Goal: Task Accomplishment & Management: Manage account settings

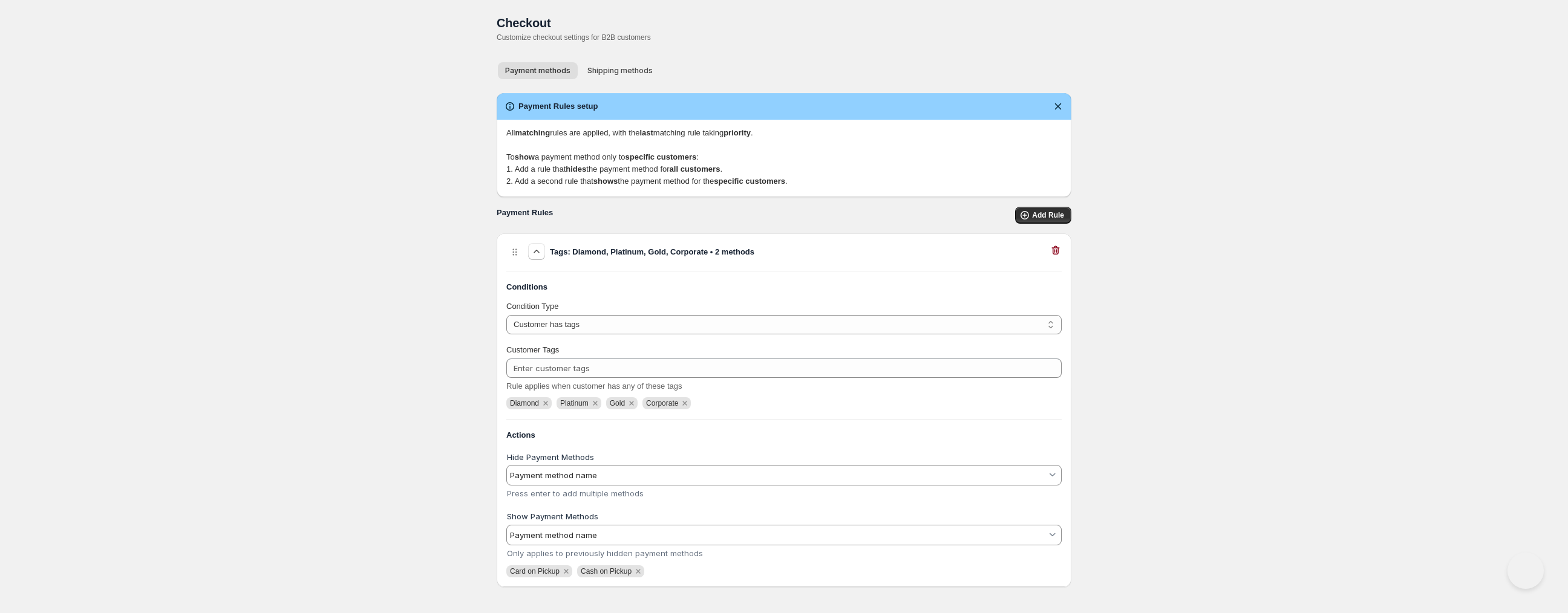
select select "1"
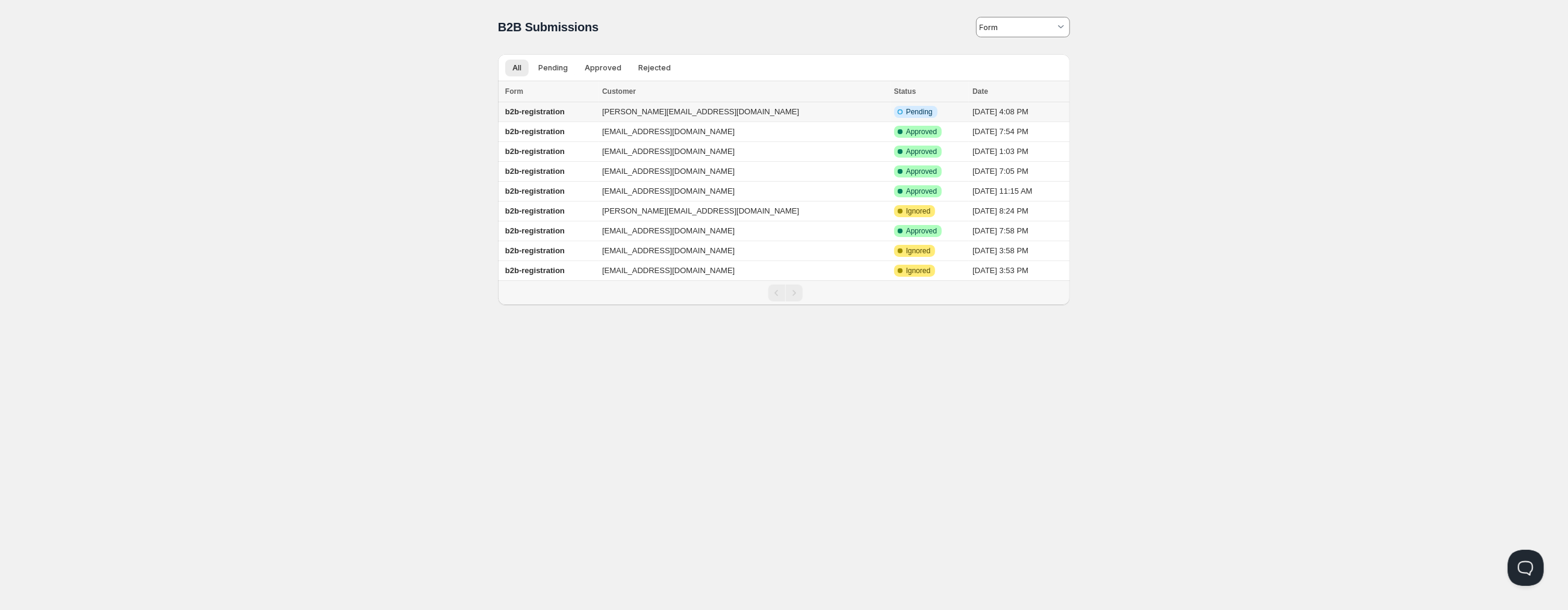
click at [669, 113] on td "[PERSON_NAME][EMAIL_ADDRESS][DOMAIN_NAME]" at bounding box center [744, 112] width 292 height 20
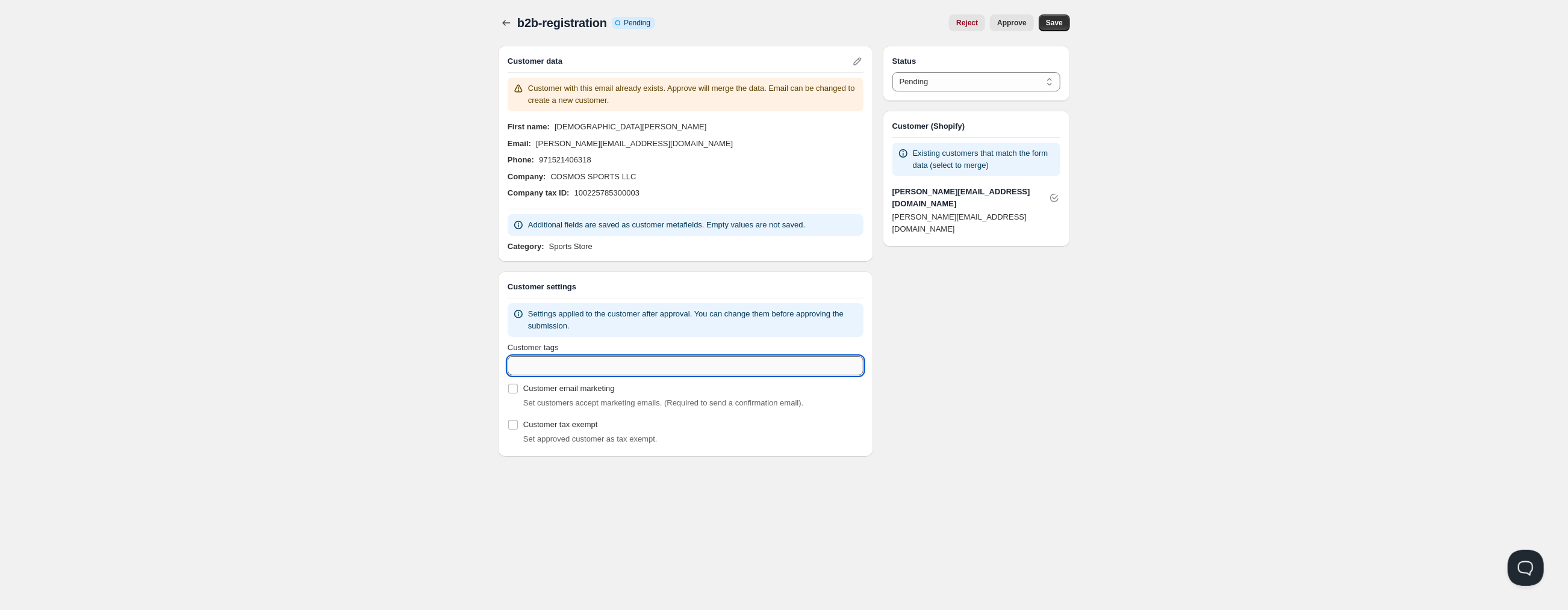
click at [752, 365] on input "Customer tags" at bounding box center [685, 365] width 356 height 19
type input "Diamond"
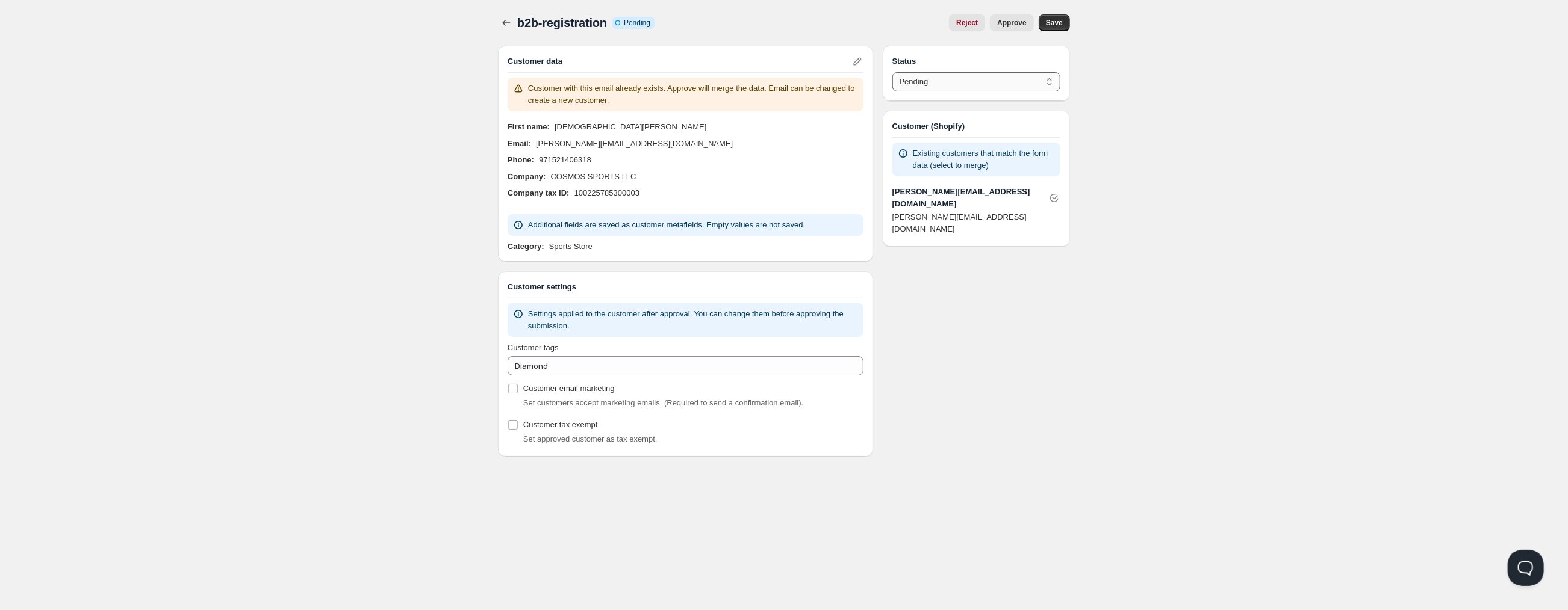
select select "1"
click option "Approved" at bounding box center [0, 0] width 0 height 0
click at [1017, 25] on span "Approve" at bounding box center [1012, 23] width 30 height 10
click at [1290, 283] on div "Home Pricing Price lists Checkout Forms Submissions Settings Features Plans b2b…" at bounding box center [784, 305] width 1568 height 610
click at [506, 20] on icon "button" at bounding box center [506, 23] width 12 height 12
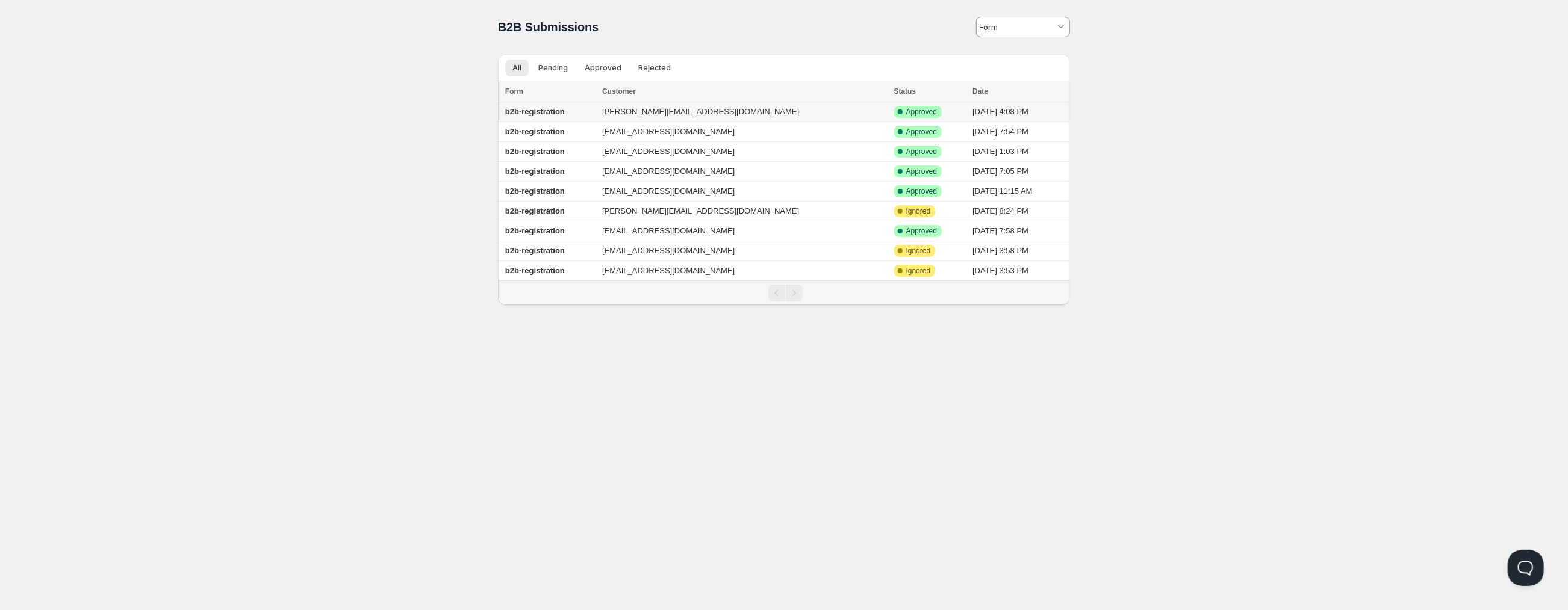
click at [543, 116] on b "b2b-registration" at bounding box center [535, 111] width 60 height 9
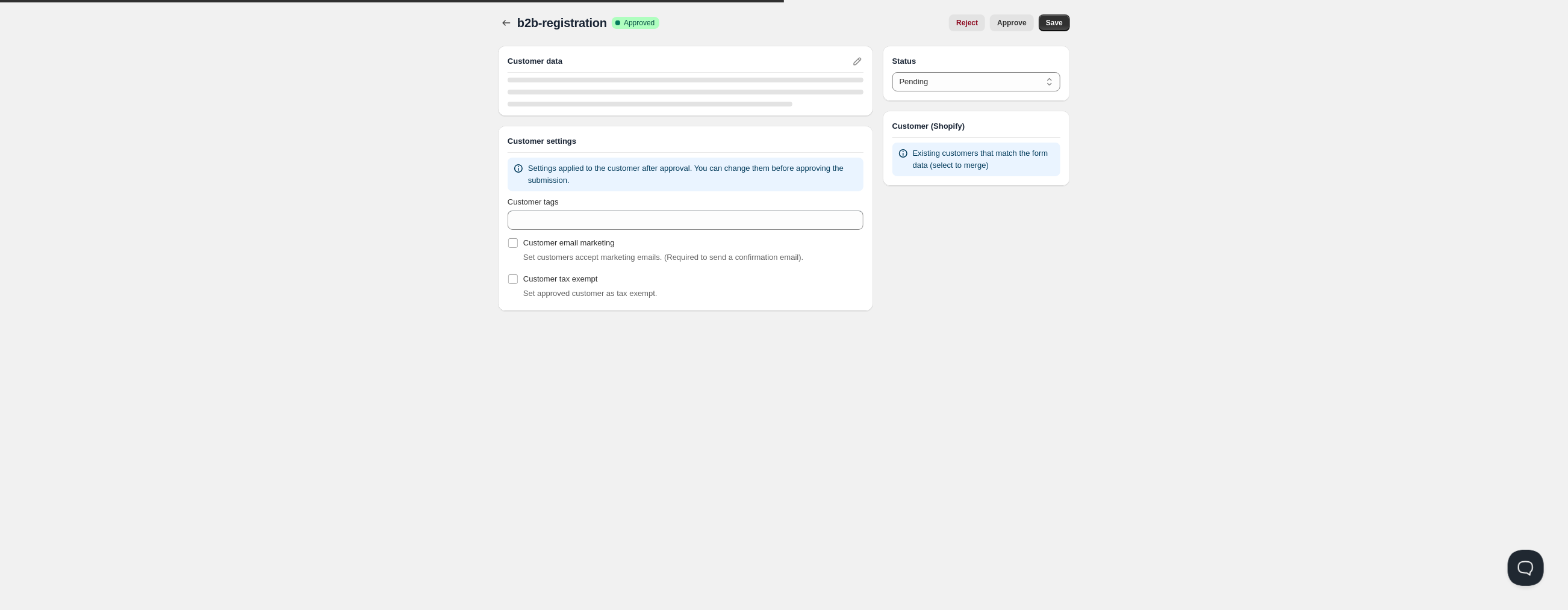
select select "1"
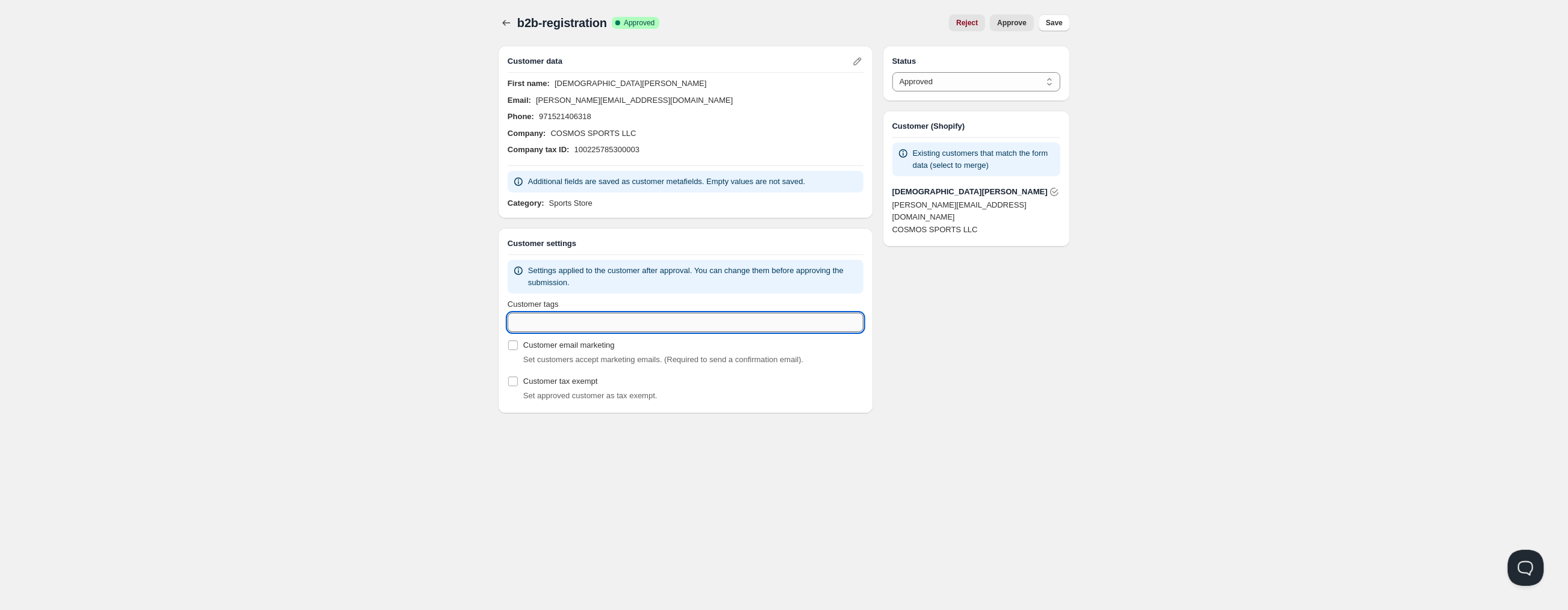
click at [664, 328] on input "Customer tags" at bounding box center [685, 321] width 356 height 19
click at [602, 330] on input "dia" at bounding box center [674, 321] width 334 height 19
type input "Diamond"
click at [1051, 25] on span "Save" at bounding box center [1054, 23] width 17 height 10
